Goal: Task Accomplishment & Management: Manage account settings

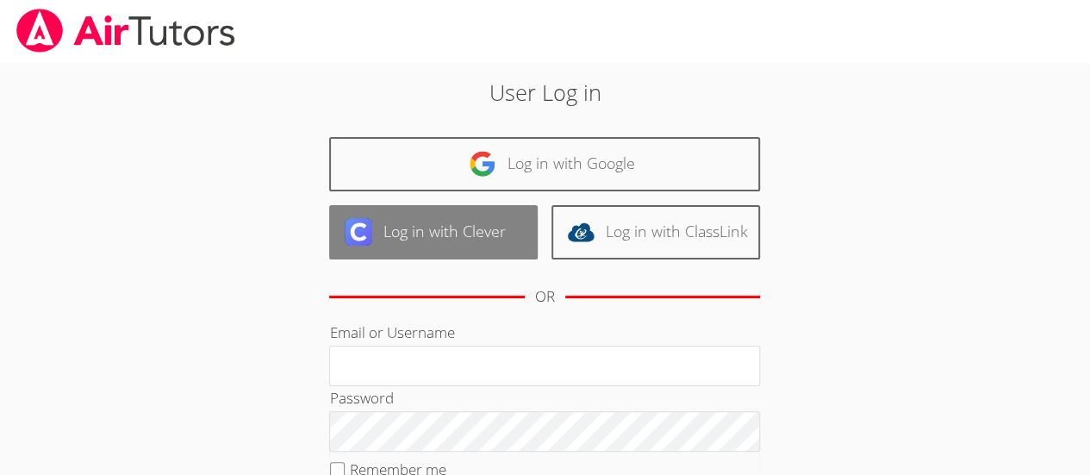
click at [421, 227] on link "Log in with Clever" at bounding box center [433, 232] width 208 height 54
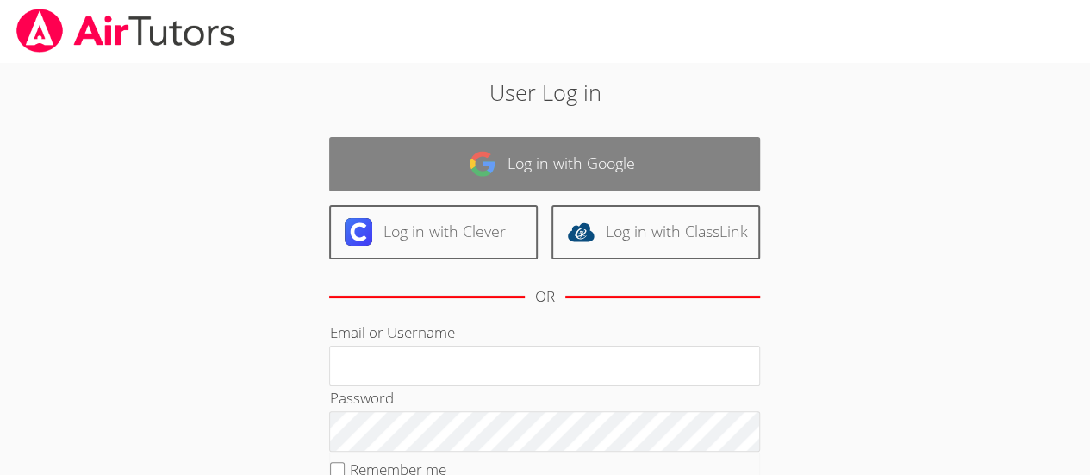
click at [585, 159] on link "Log in with Google" at bounding box center [544, 164] width 431 height 54
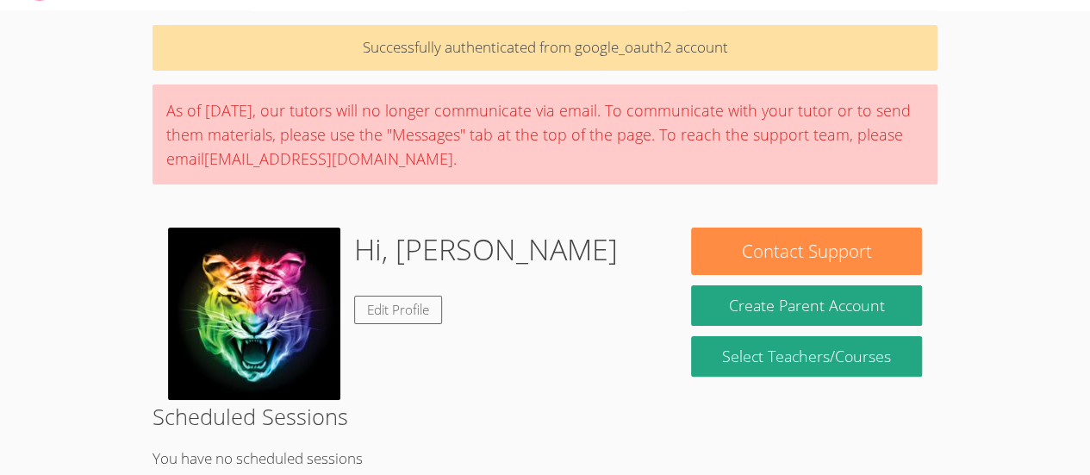
scroll to position [127, 0]
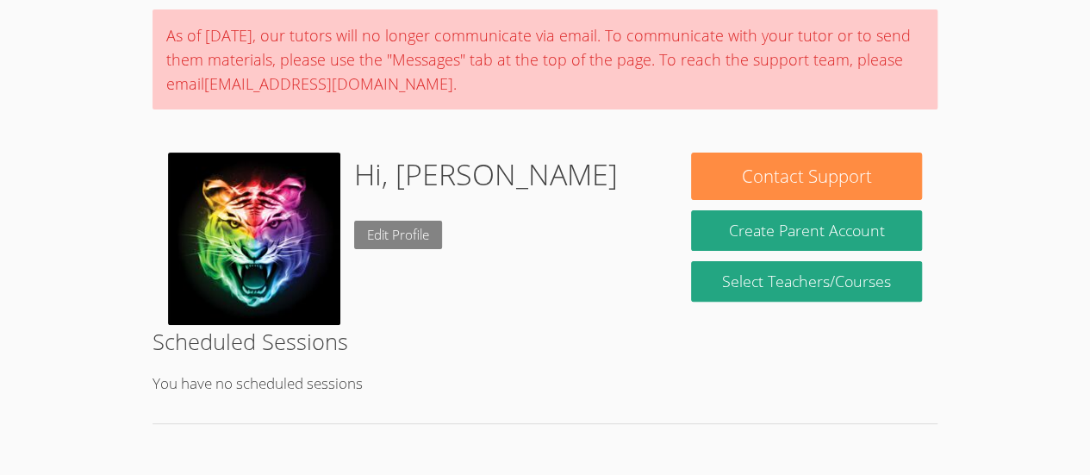
click at [420, 230] on link "Edit Profile" at bounding box center [398, 235] width 88 height 28
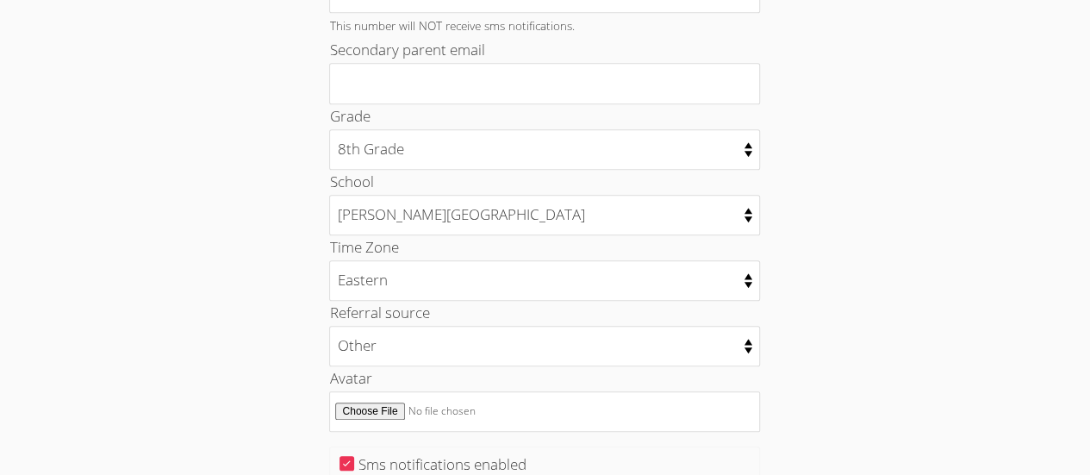
scroll to position [757, 0]
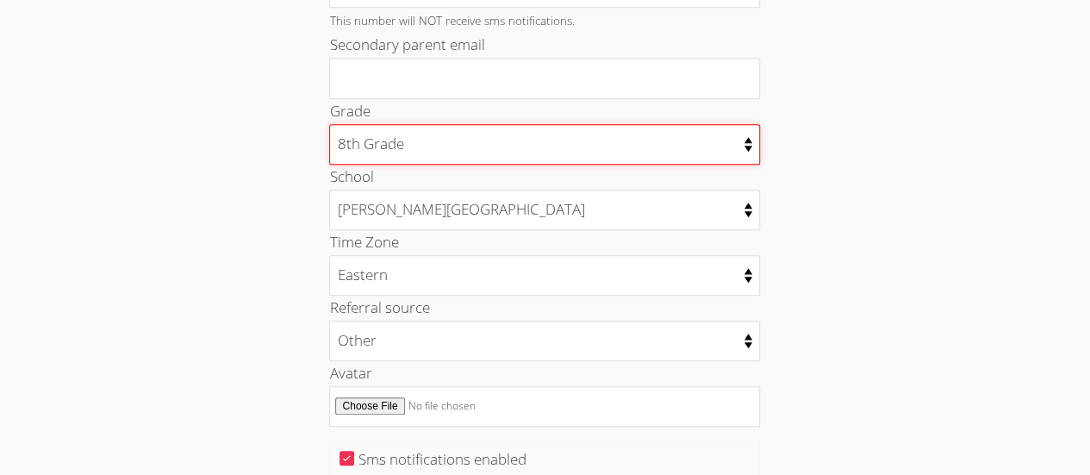
click at [586, 139] on select "Kindergarten 1st Grade 2nd Grade 3rd Grade 4th Grade 5th Grade 6th Grade 7th Gr…" at bounding box center [544, 144] width 431 height 40
select select "11"
click at [329, 124] on select "Kindergarten 1st Grade 2nd Grade 3rd Grade 4th Grade 5th Grade 6th Grade 7th Gr…" at bounding box center [544, 144] width 431 height 40
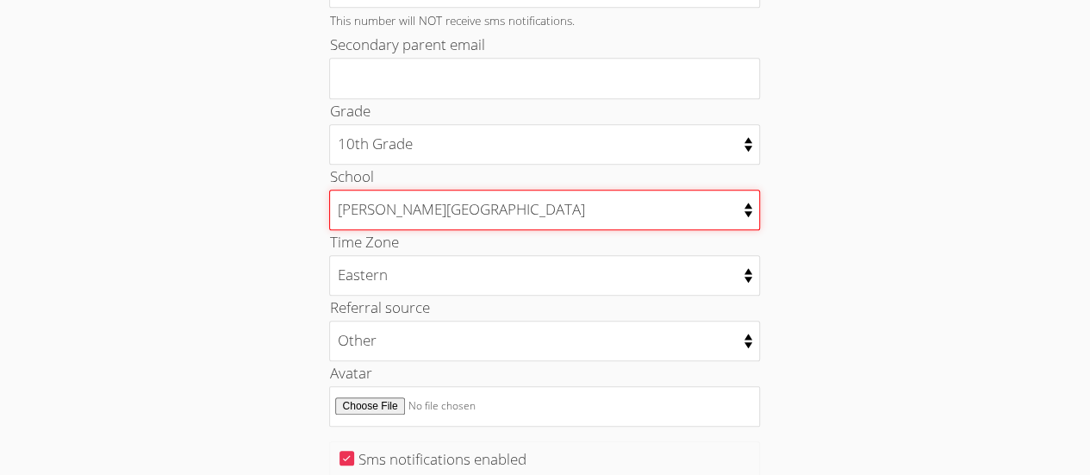
click at [544, 209] on select "Beaver Run Elementary Bennett Middle School Chipman Elementary Choices Academy …" at bounding box center [544, 210] width 431 height 40
select select "574"
click at [329, 190] on select "Beaver Run Elementary Bennett Middle School Chipman Elementary Choices Academy …" at bounding box center [544, 210] width 431 height 40
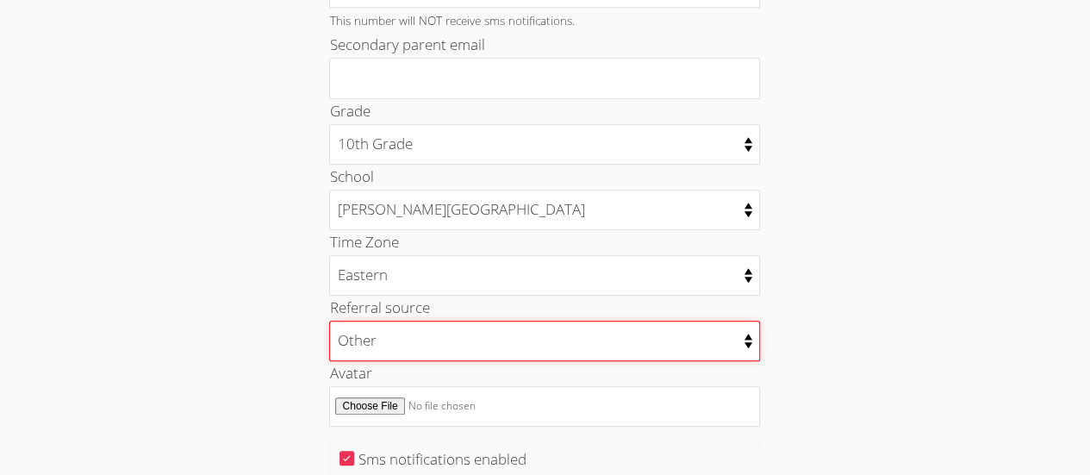
click at [463, 333] on select "College counselor Educational consultant Facebook Family referral Newspaper Sch…" at bounding box center [544, 340] width 431 height 40
click at [329, 320] on select "College counselor Educational consultant Facebook Family referral Newspaper Sch…" at bounding box center [544, 340] width 431 height 40
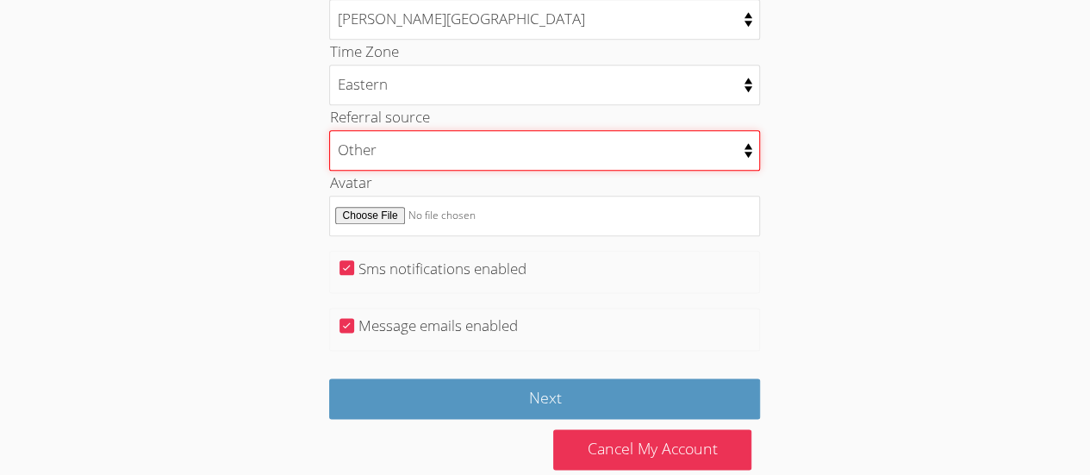
scroll to position [967, 0]
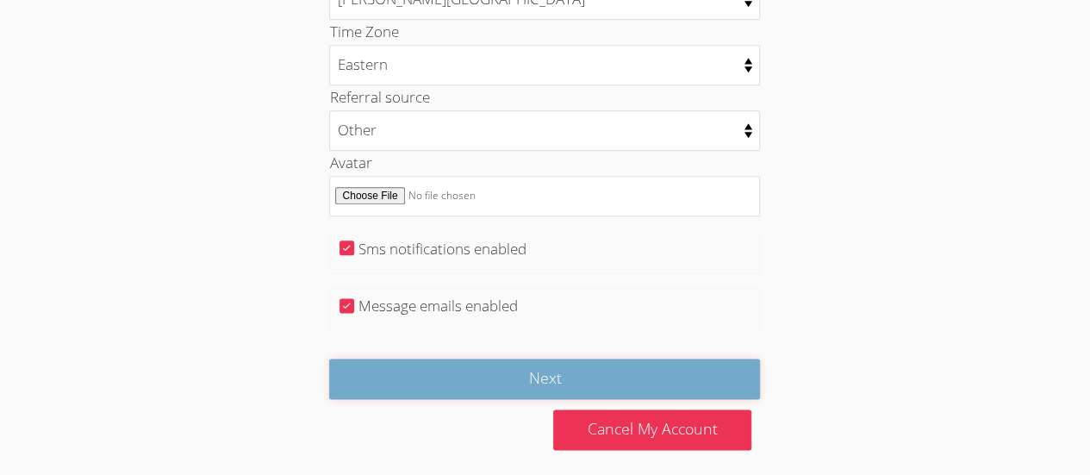
click at [603, 361] on input "Next" at bounding box center [544, 378] width 431 height 40
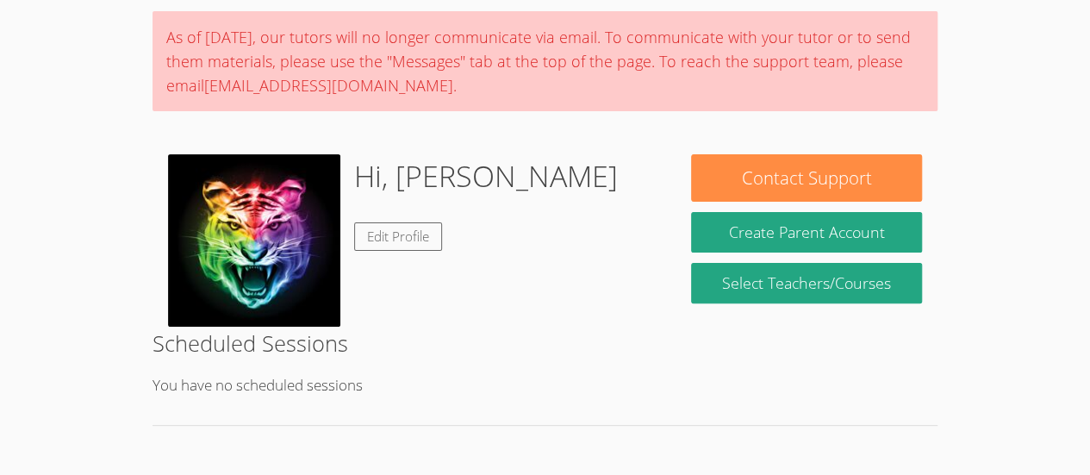
scroll to position [127, 0]
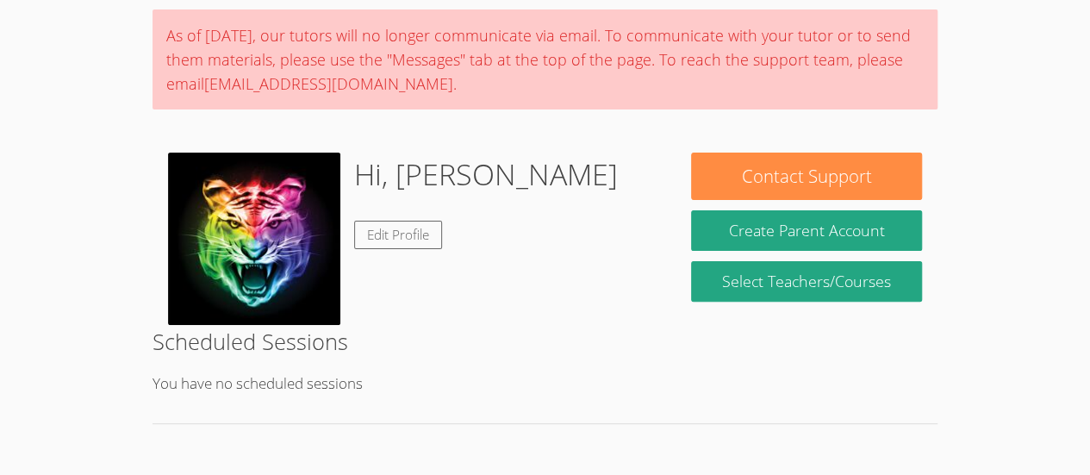
click at [235, 244] on img at bounding box center [254, 238] width 172 height 172
click at [423, 233] on link "Edit Profile" at bounding box center [398, 235] width 88 height 28
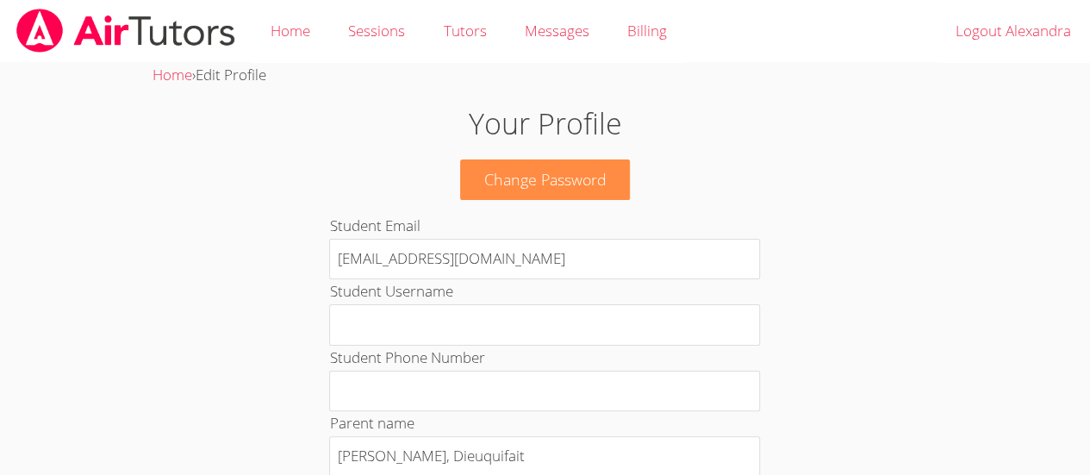
click at [243, 82] on span "Edit Profile" at bounding box center [231, 75] width 71 height 20
click at [184, 77] on link "Home" at bounding box center [172, 75] width 40 height 20
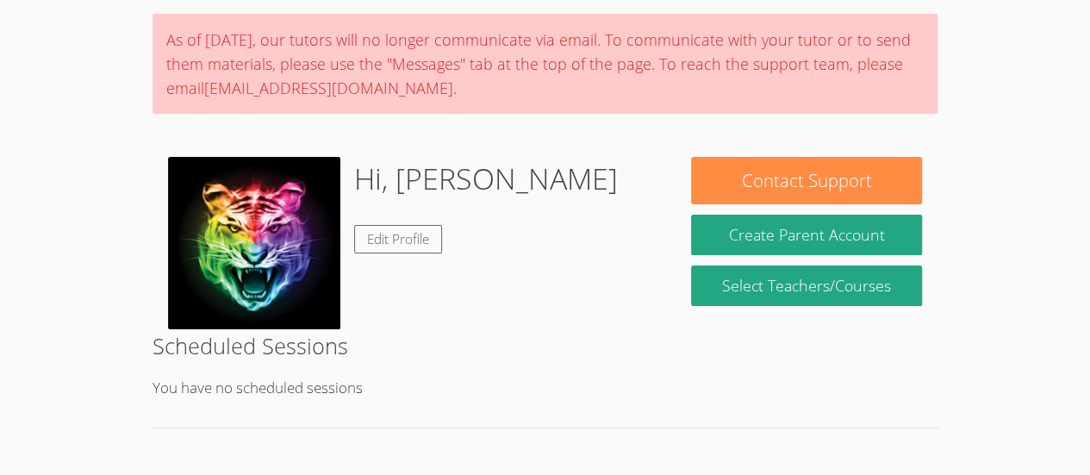
scroll to position [67, 0]
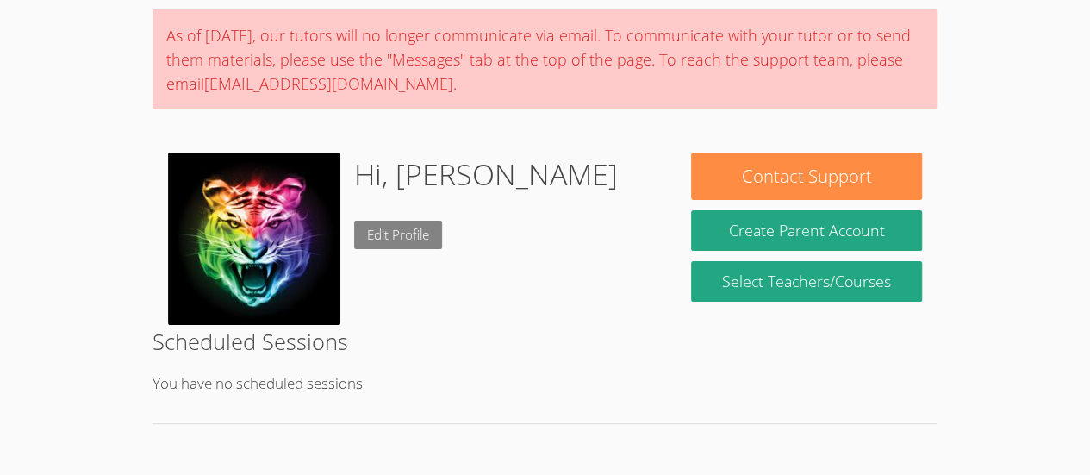
click at [367, 242] on link "Edit Profile" at bounding box center [398, 235] width 88 height 28
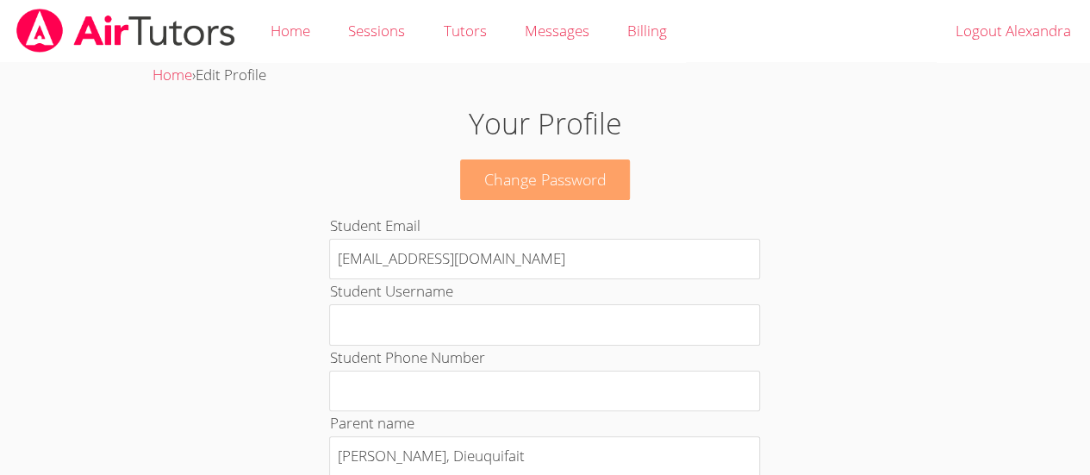
click at [557, 183] on link "Change Password" at bounding box center [545, 179] width 171 height 40
